Goal: Communication & Community: Answer question/provide support

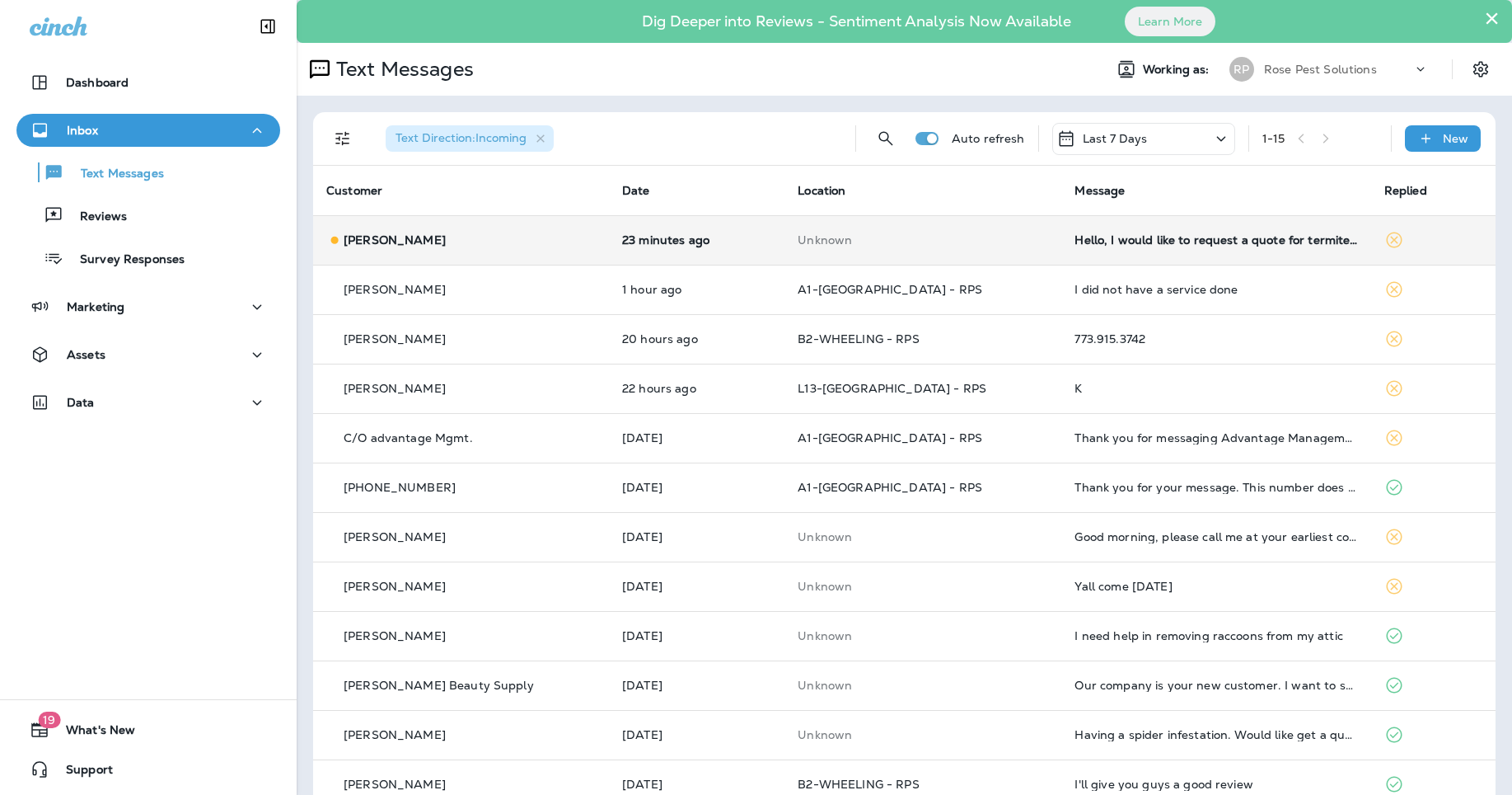
click at [507, 247] on div "[PERSON_NAME]" at bounding box center [460, 240] width 269 height 17
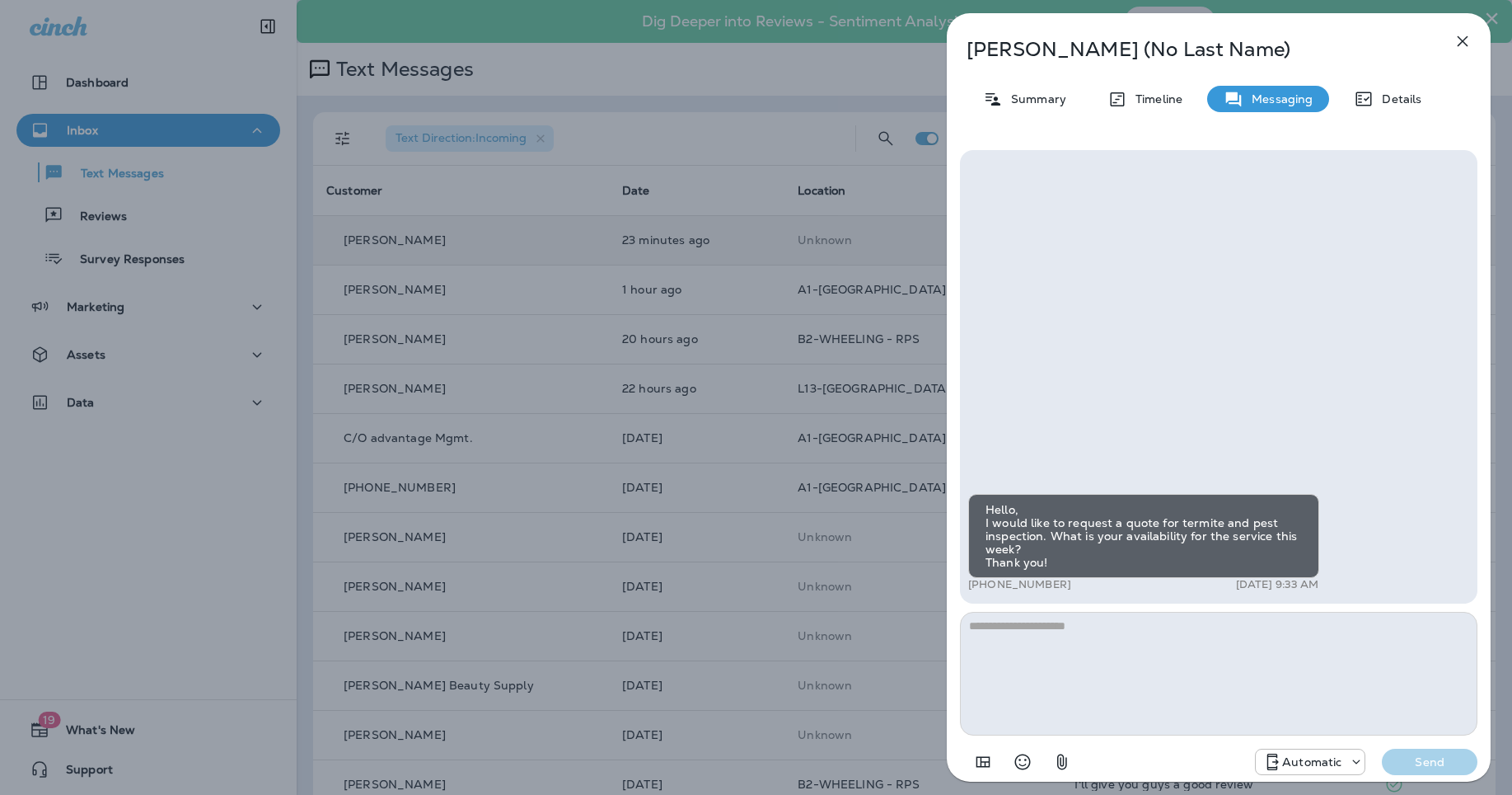
click at [1317, 681] on textarea at bounding box center [1219, 673] width 518 height 123
click at [1169, 689] on textarea at bounding box center [1219, 673] width 518 height 123
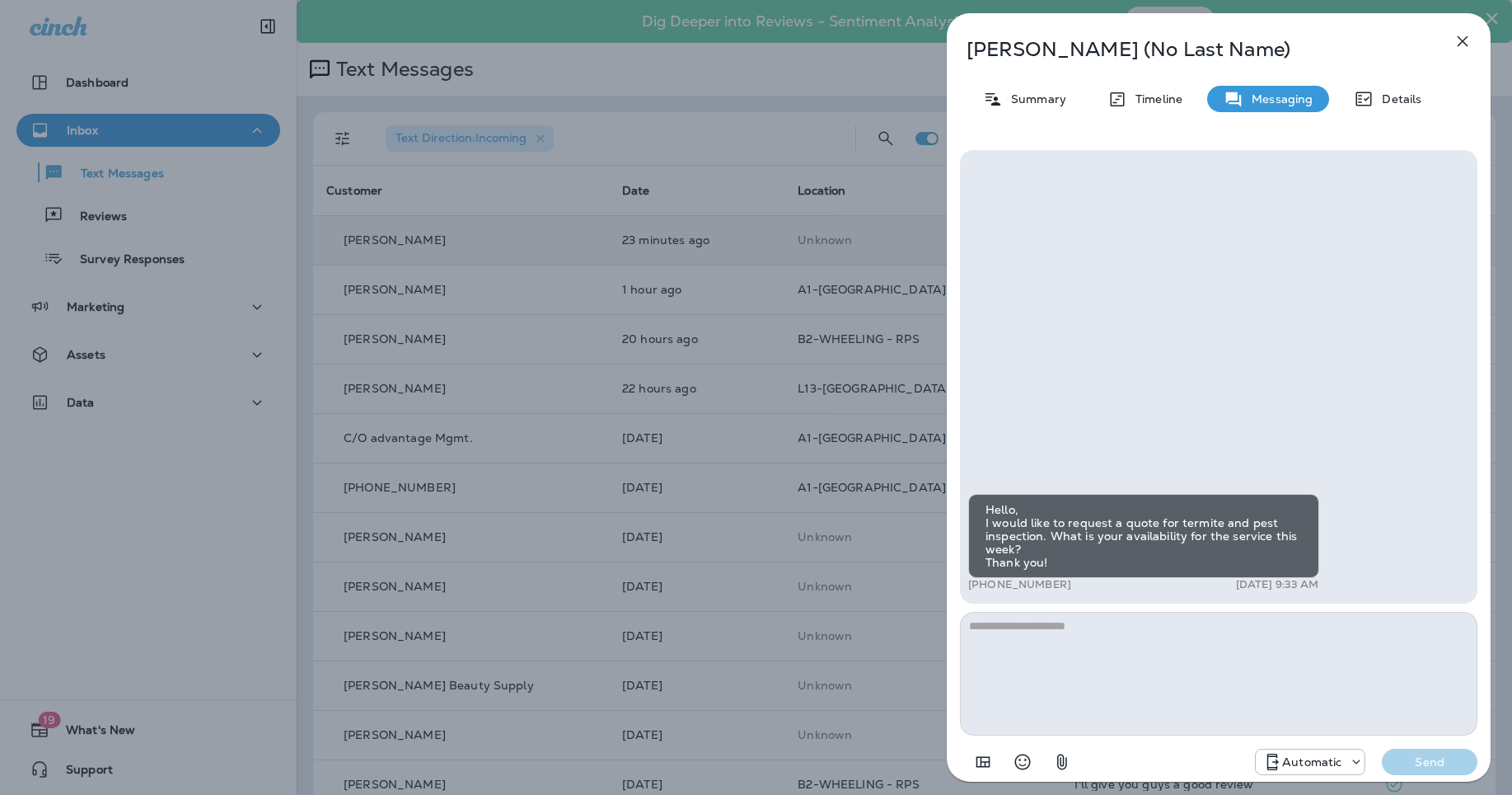
click at [1170, 688] on textarea at bounding box center [1219, 673] width 518 height 123
drag, startPoint x: 1132, startPoint y: 649, endPoint x: 927, endPoint y: 649, distance: 205.0
click at [927, 649] on div "**********" at bounding box center [1219, 398] width 587 height 795
click at [1086, 647] on textarea "**********" at bounding box center [1219, 673] width 518 height 123
drag, startPoint x: 1095, startPoint y: 632, endPoint x: 887, endPoint y: 617, distance: 208.5
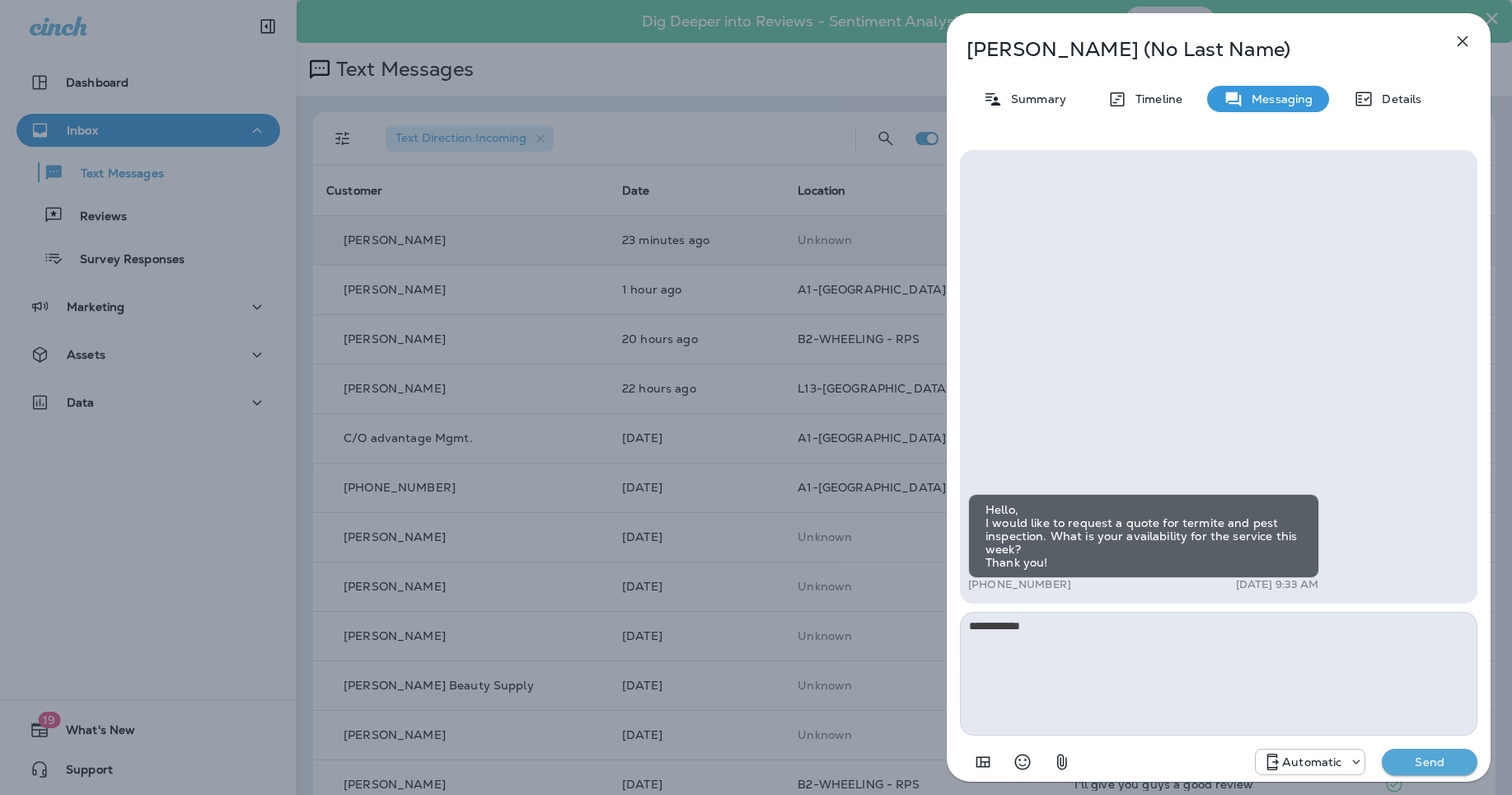
click at [887, 617] on div "**********" at bounding box center [756, 398] width 1512 height 795
type textarea "**********"
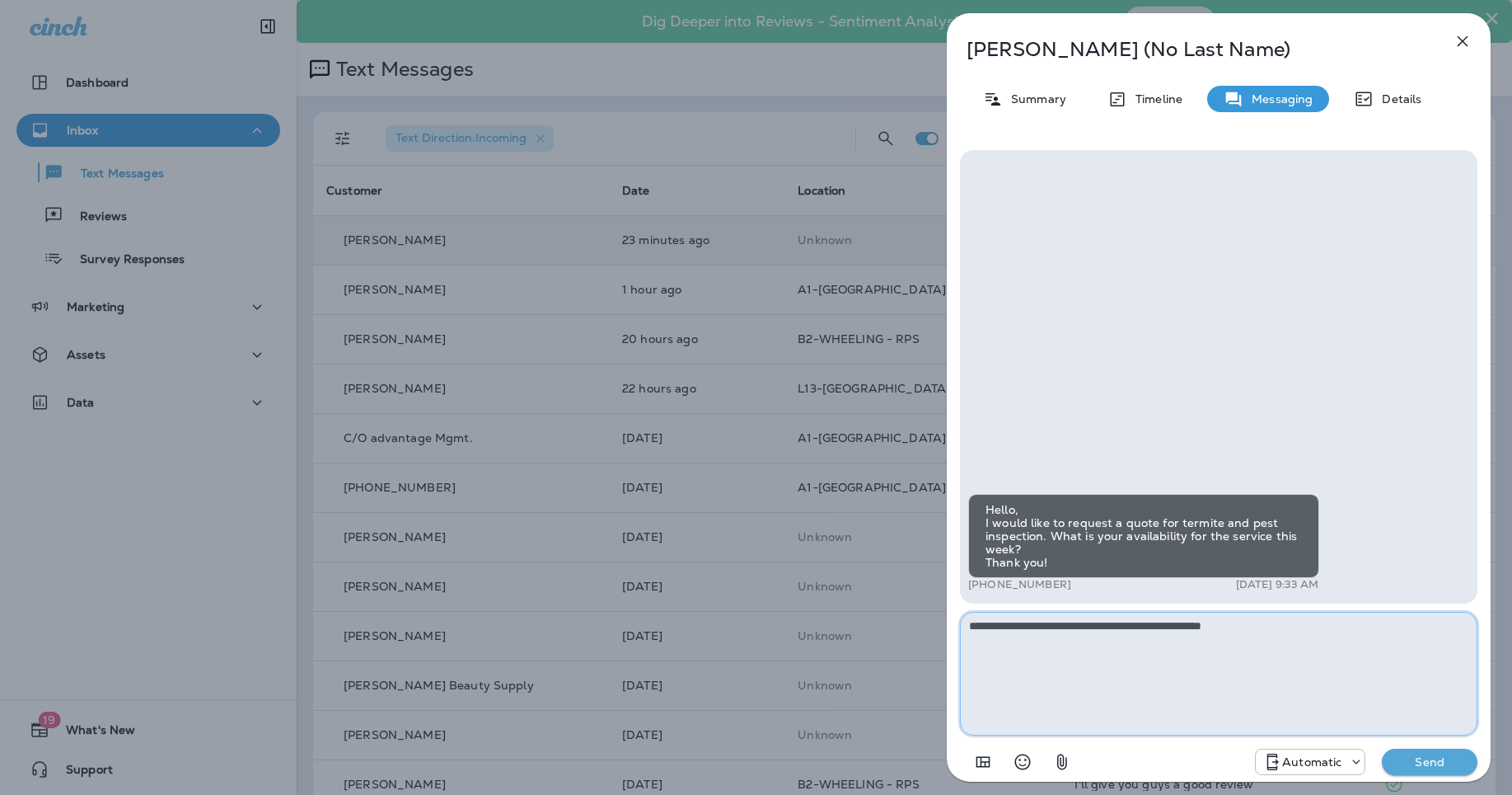
click at [1339, 644] on textarea "**********" at bounding box center [1219, 673] width 518 height 123
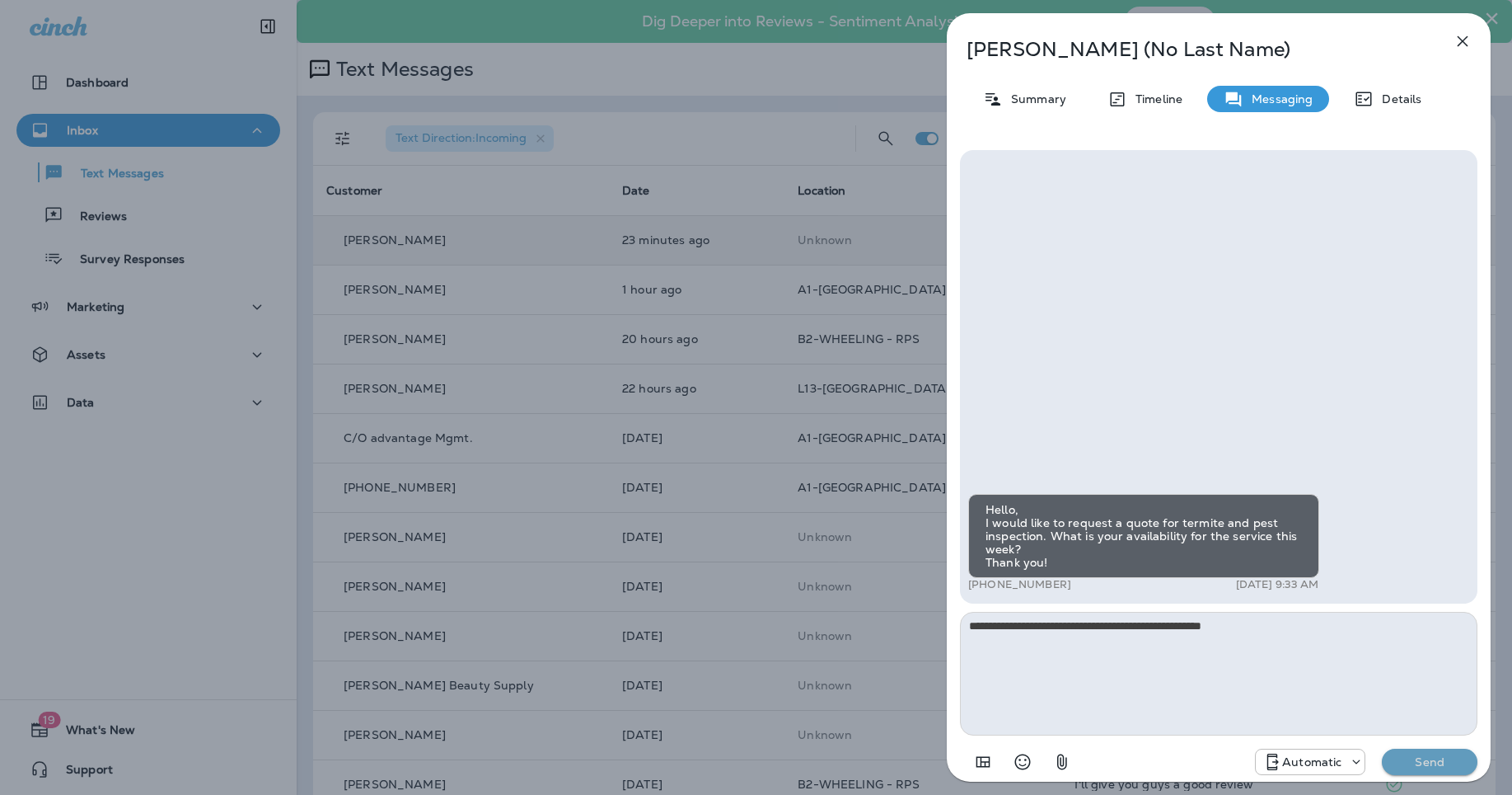
click at [1446, 761] on p "Send" at bounding box center [1430, 761] width 69 height 14
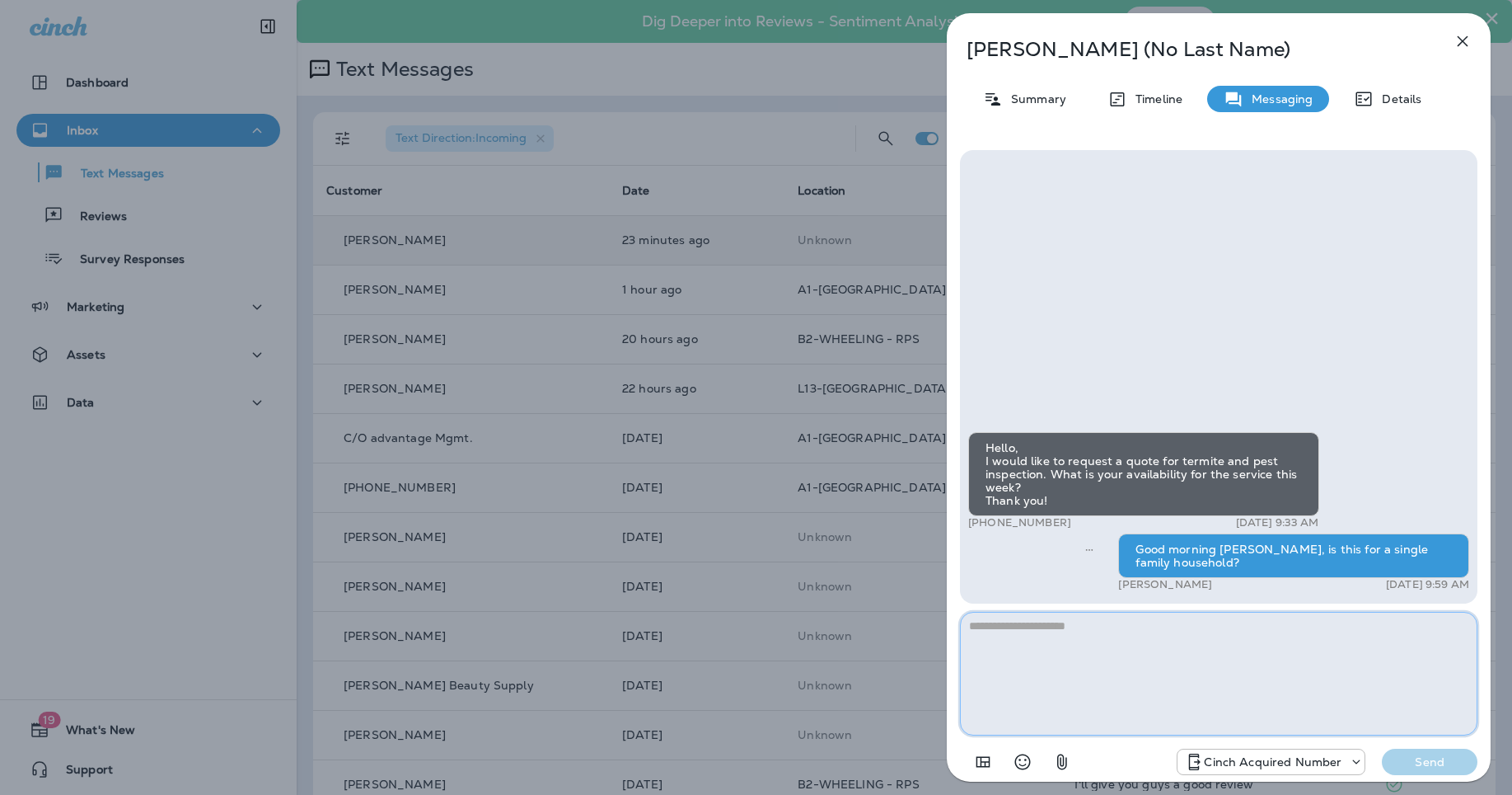
click at [1140, 642] on textarea at bounding box center [1219, 673] width 518 height 123
click at [1159, 656] on textarea at bounding box center [1219, 673] width 518 height 123
click at [1467, 39] on icon "button" at bounding box center [1463, 41] width 20 height 20
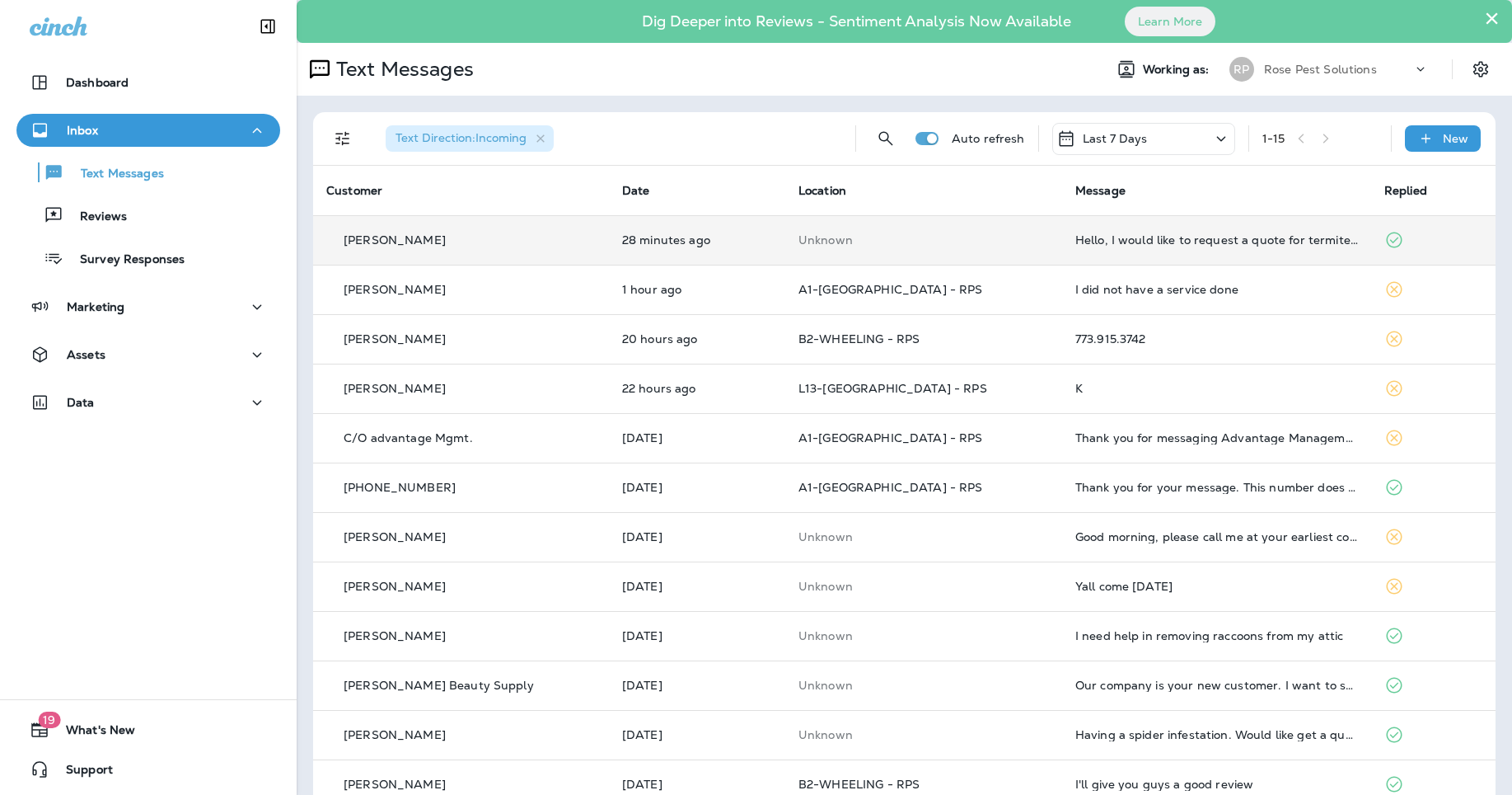
click at [905, 230] on td "Unknown" at bounding box center [923, 239] width 277 height 49
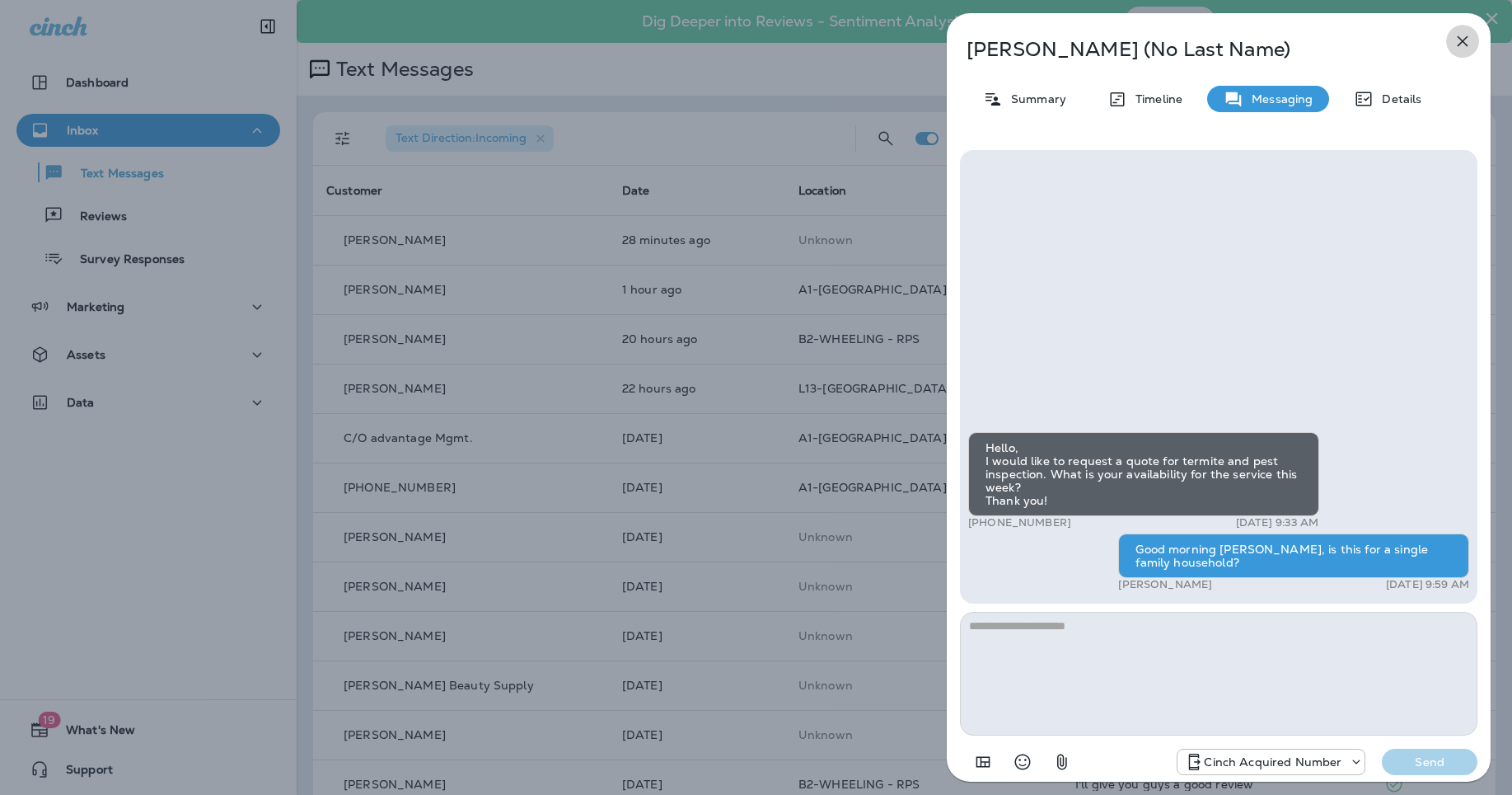
click at [1470, 33] on icon "button" at bounding box center [1463, 41] width 20 height 20
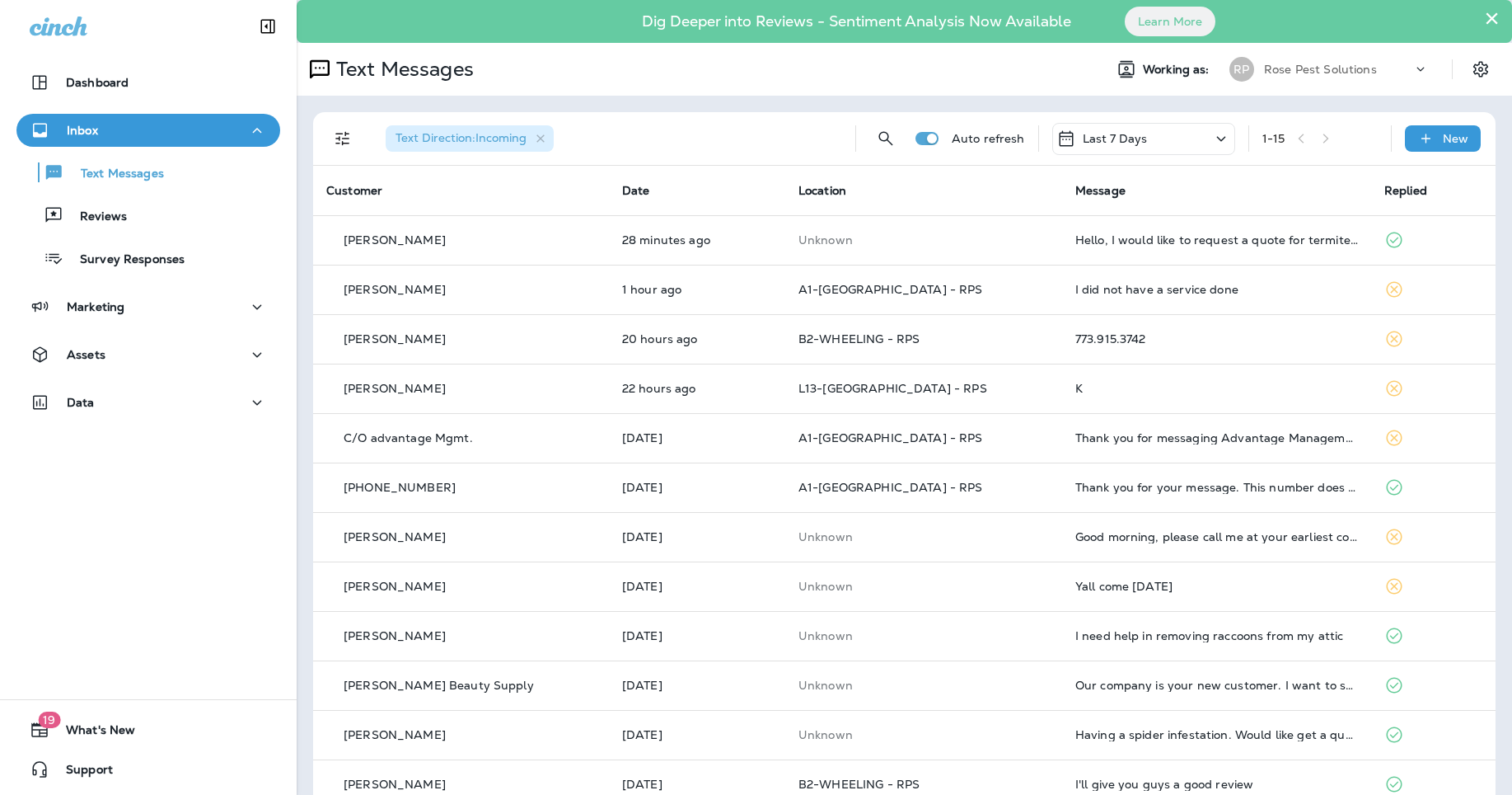
click at [1265, 61] on div "Rose Pest Solutions" at bounding box center [1338, 69] width 148 height 25
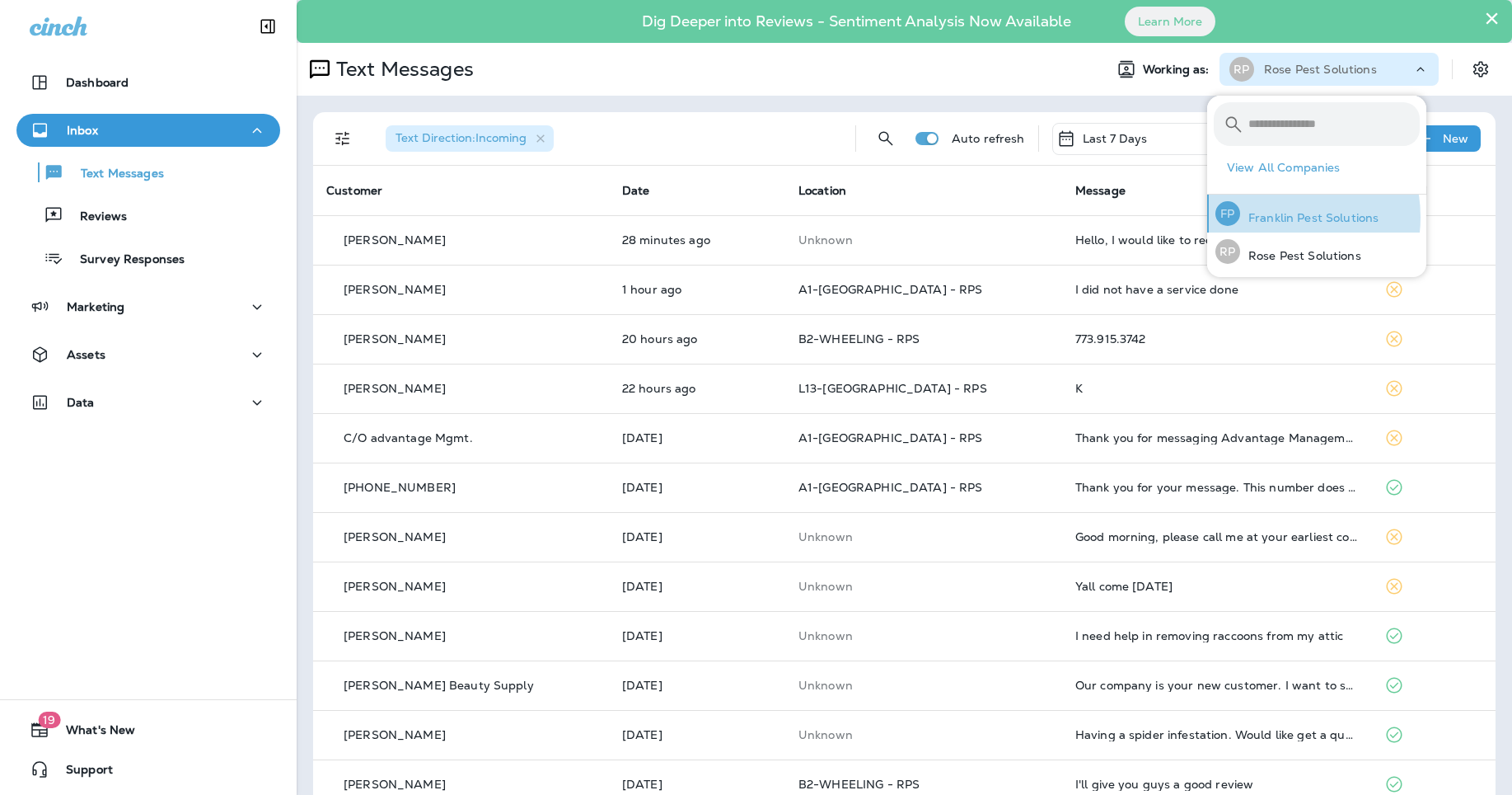
click at [1273, 217] on p "Franklin Pest Solutions" at bounding box center [1310, 218] width 139 height 14
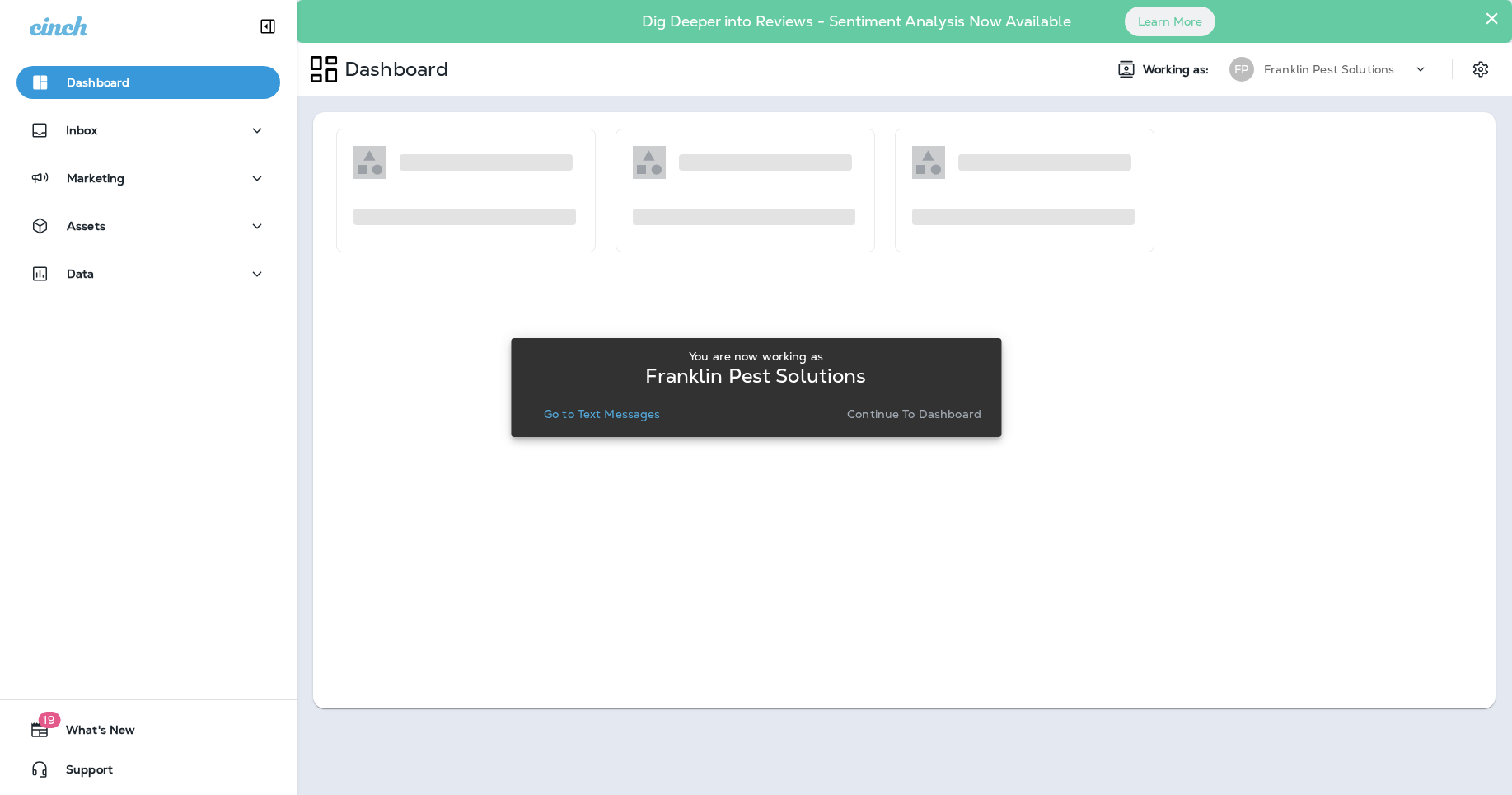
click at [590, 407] on p "Go to Text Messages" at bounding box center [602, 414] width 117 height 14
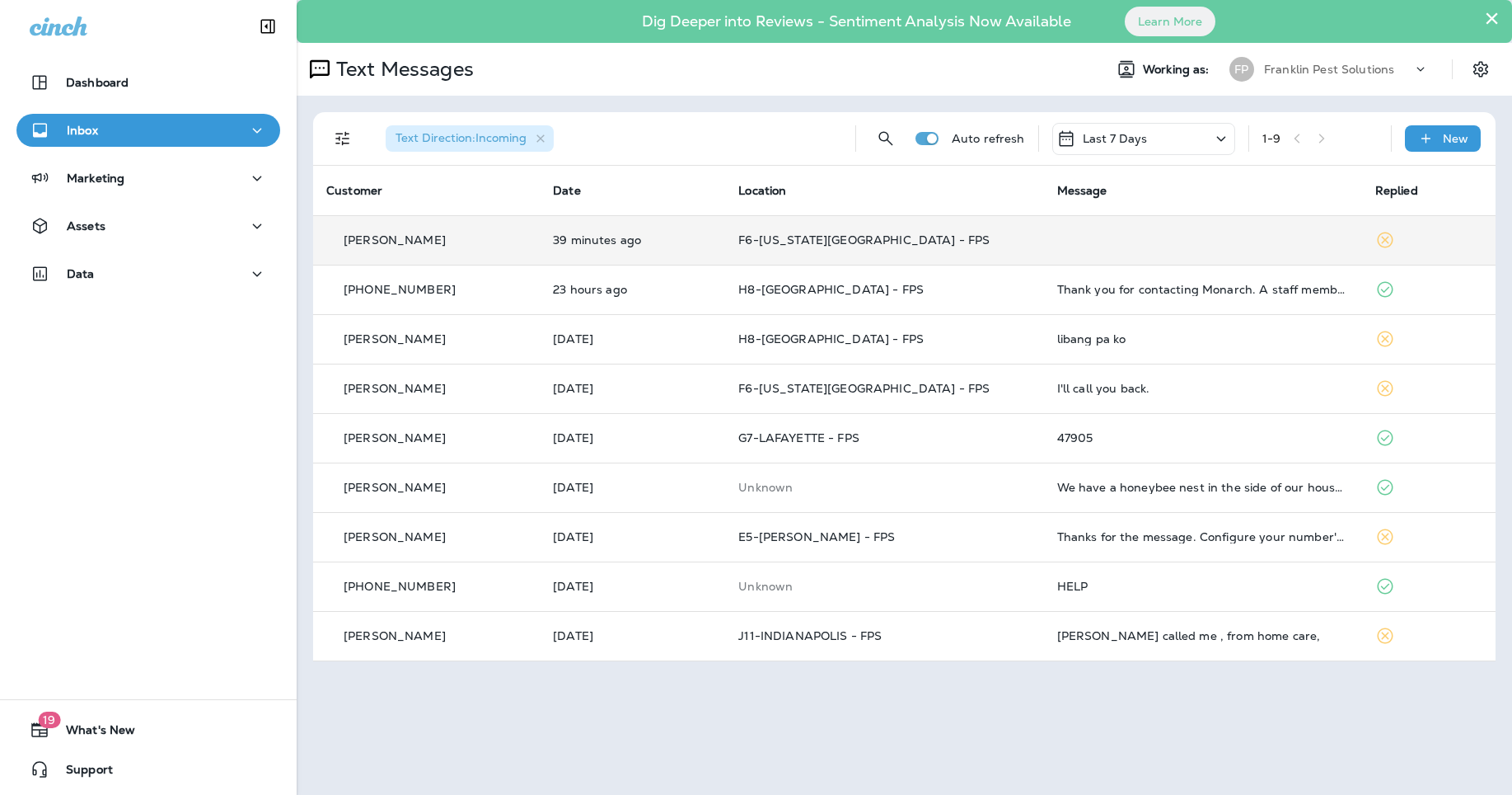
click at [590, 234] on p "39 minutes ago" at bounding box center [632, 240] width 159 height 14
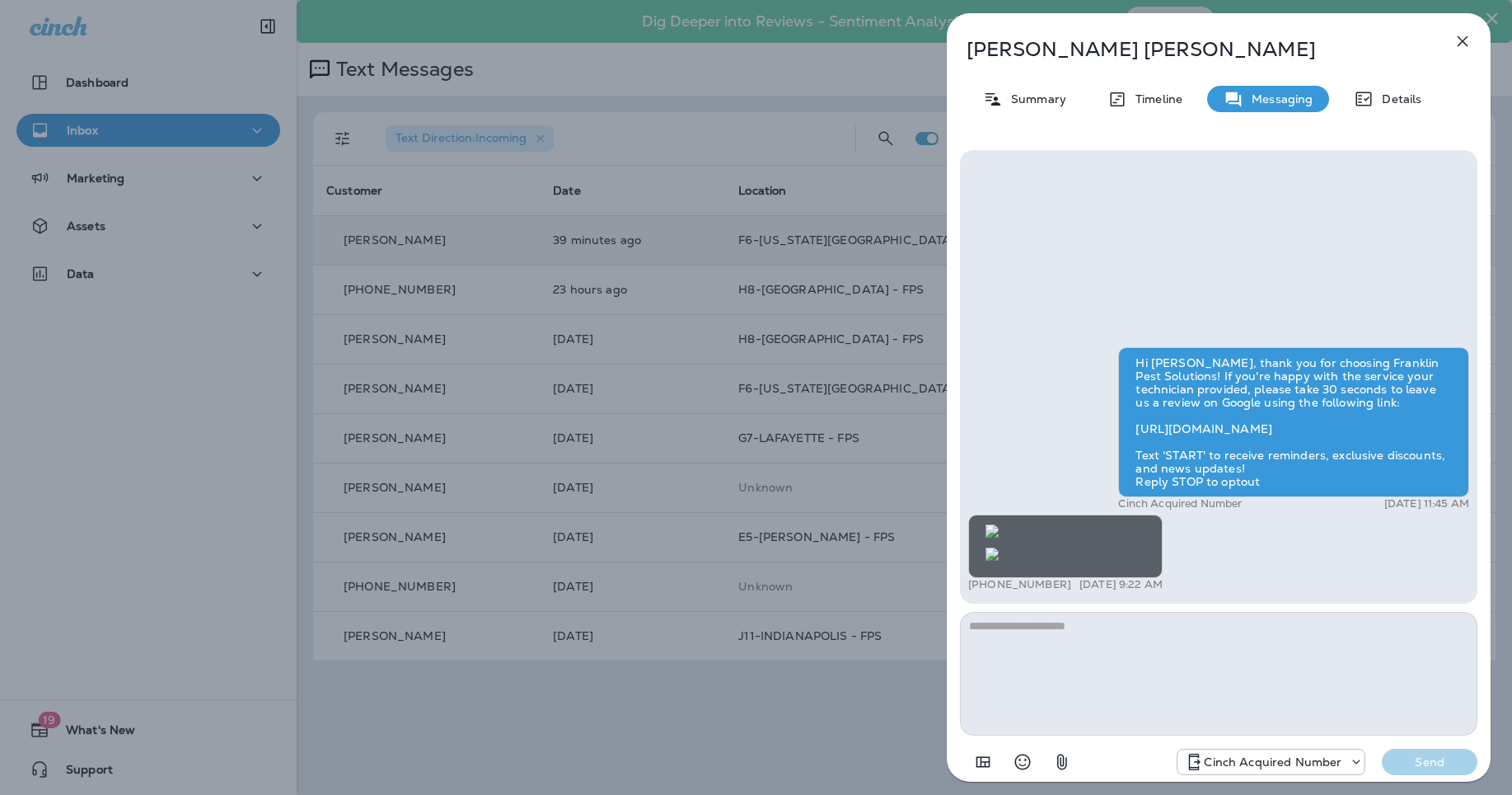
click at [1464, 53] on button "button" at bounding box center [1463, 41] width 33 height 33
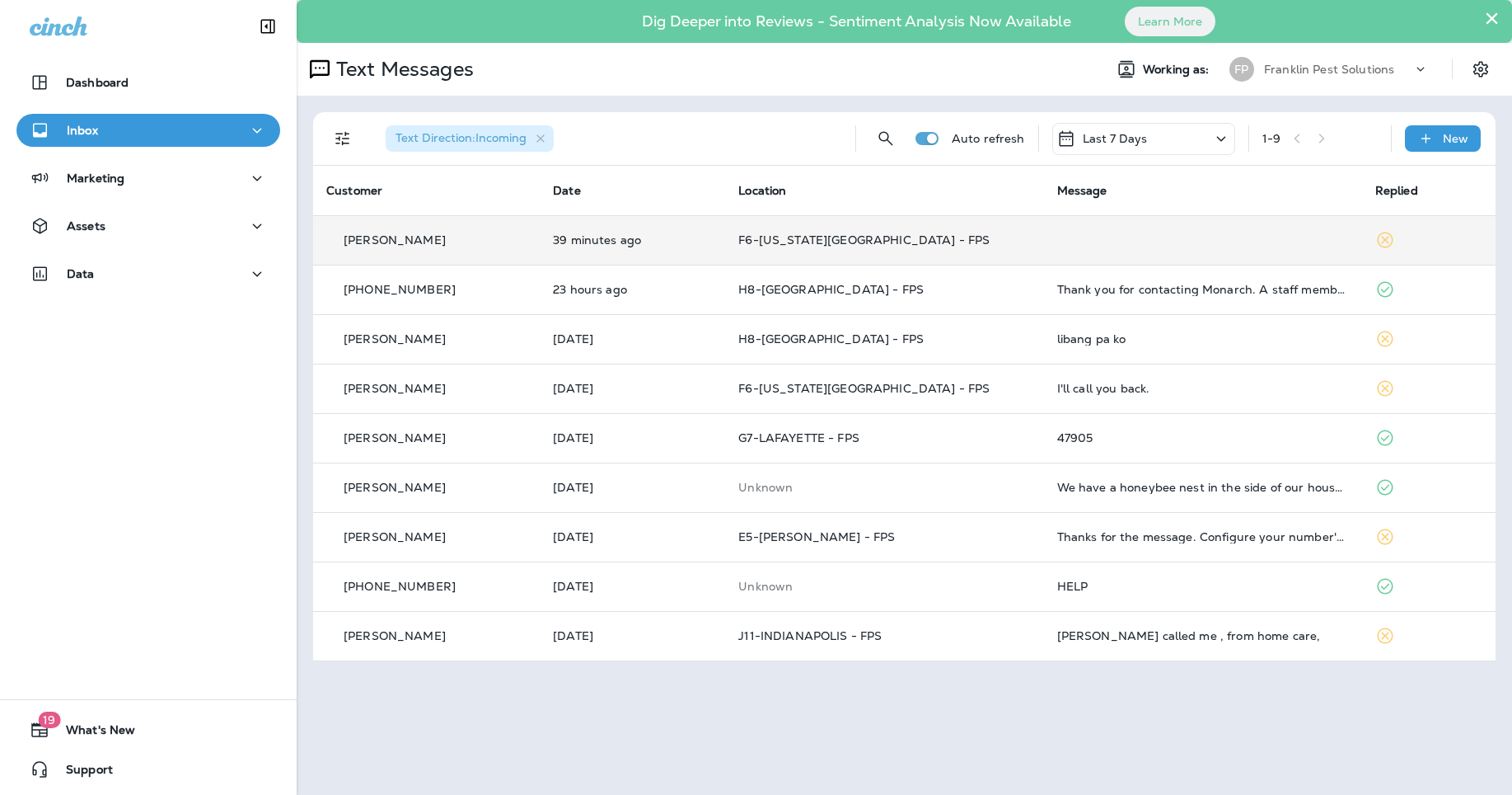
click at [941, 237] on p "F6-MICHIGAN CITY - FPS" at bounding box center [884, 240] width 292 height 14
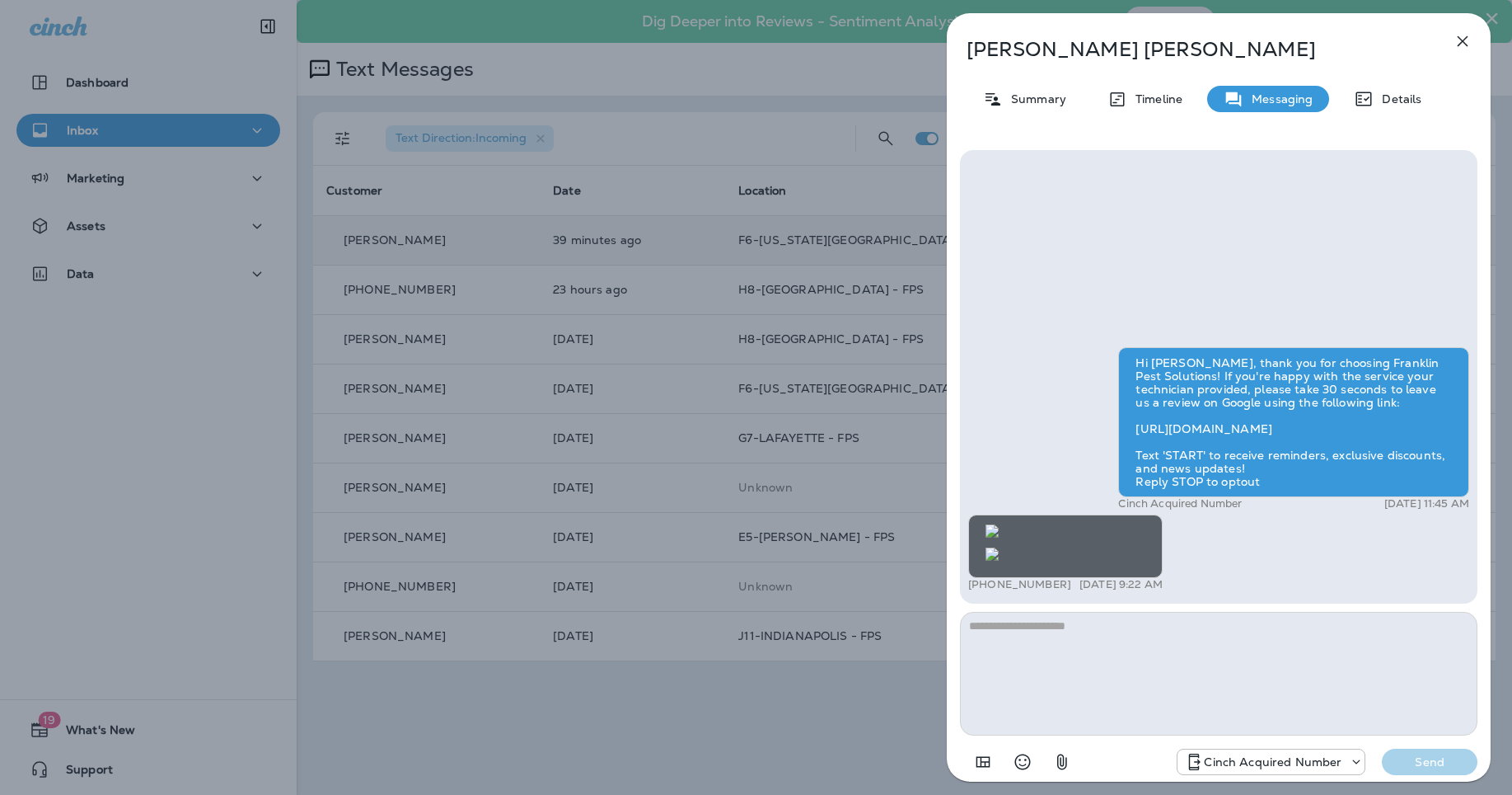
scroll to position [-253, 0]
click at [999, 525] on img at bounding box center [992, 532] width 14 height 14
click at [1462, 37] on icon "button" at bounding box center [1463, 41] width 20 height 20
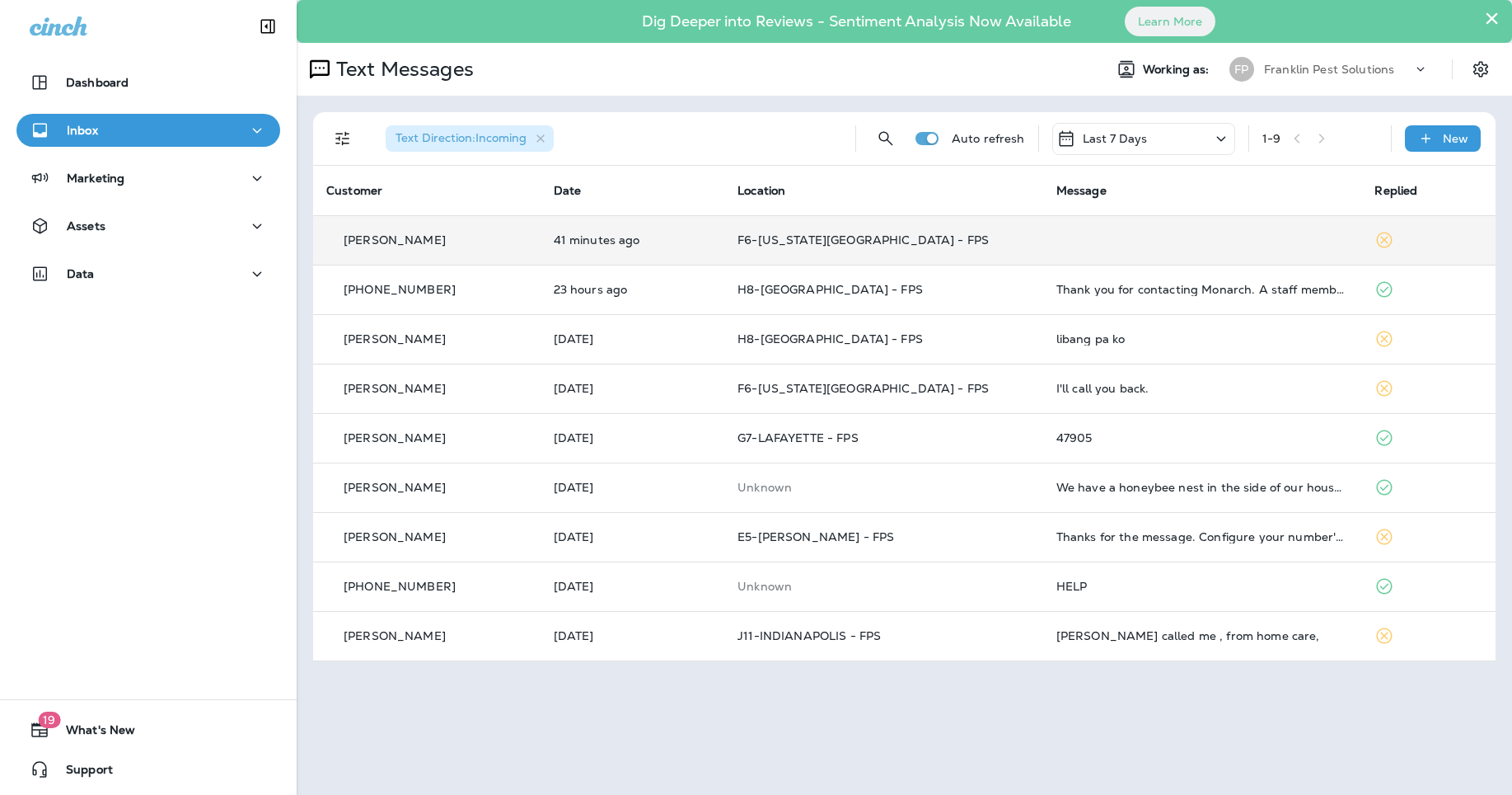
click at [1285, 66] on p "Franklin Pest Solutions" at bounding box center [1329, 69] width 130 height 14
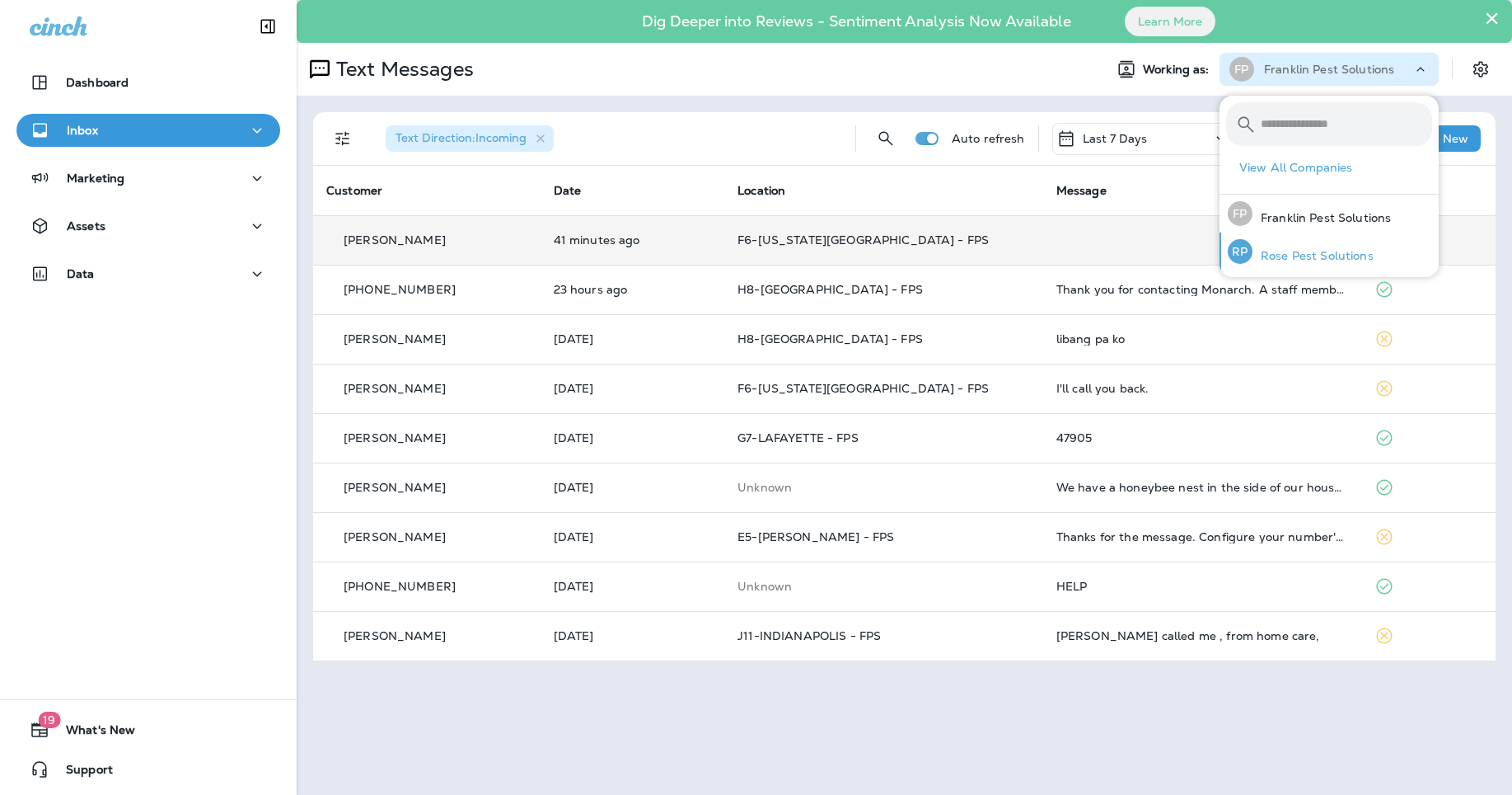
click at [1280, 263] on div "RP Rose Pest Solutions" at bounding box center [1301, 251] width 159 height 38
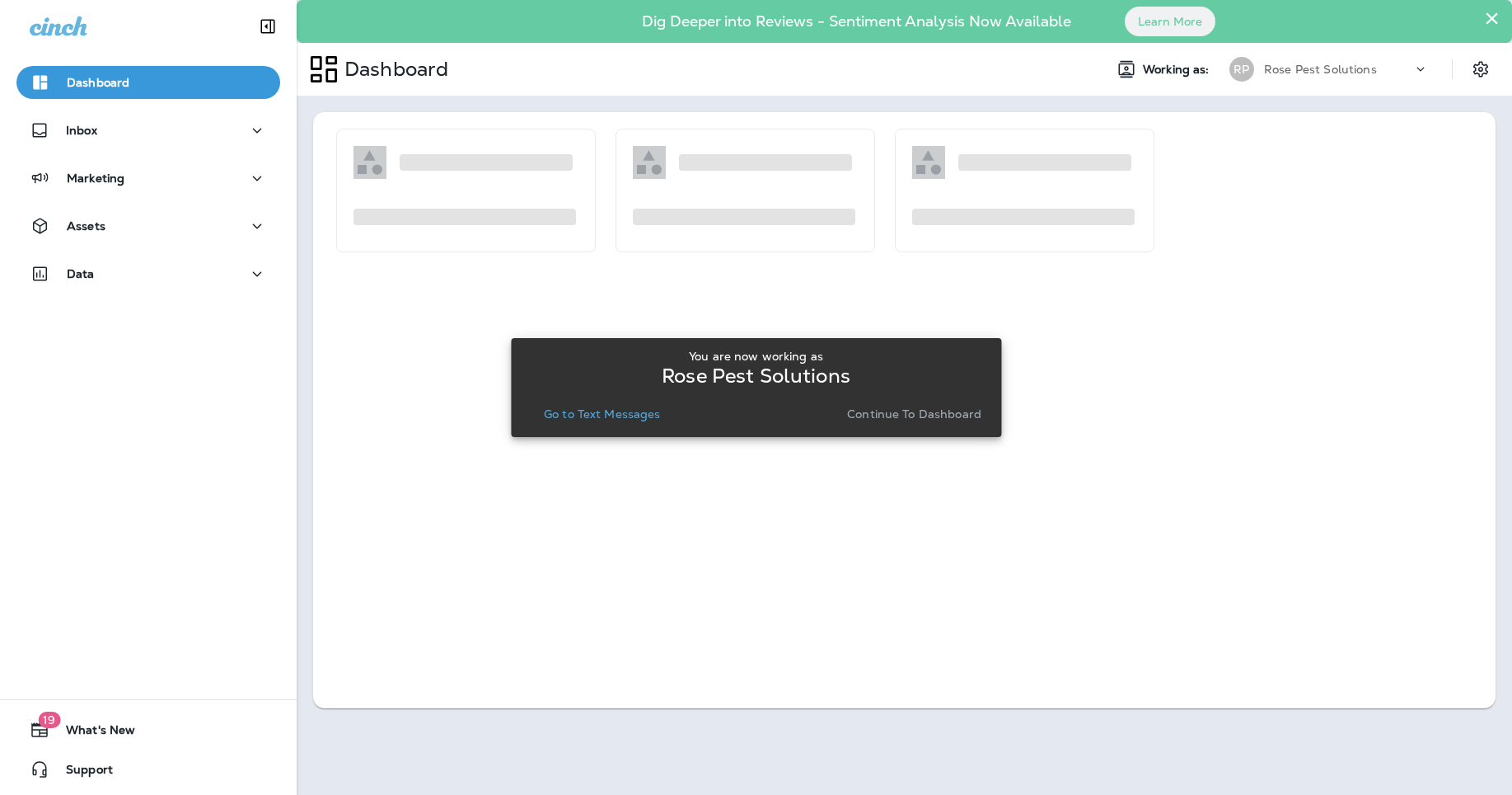
click at [620, 411] on p "Go to Text Messages" at bounding box center [602, 414] width 117 height 14
